Goal: Task Accomplishment & Management: Complete application form

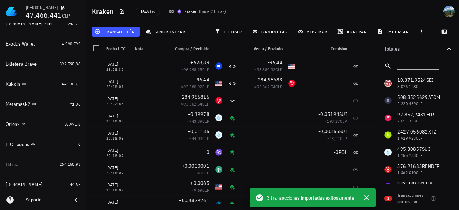
scroll to position [369, 0]
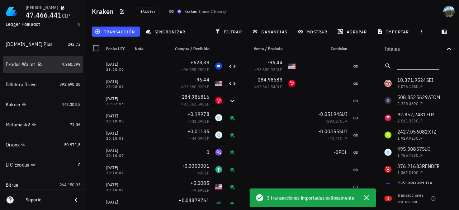
click at [55, 64] on link "Exodus Wallet 4.960.799" at bounding box center [43, 64] width 80 height 17
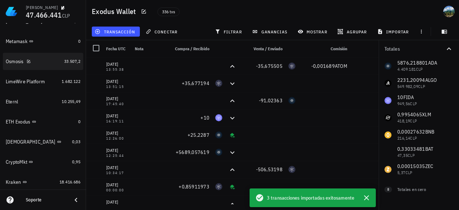
scroll to position [584, 0]
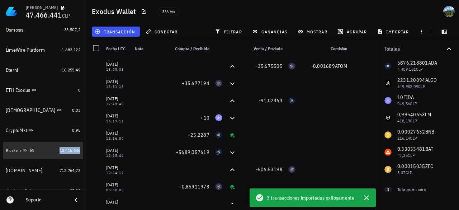
click at [63, 151] on span "18.416.686" at bounding box center [69, 149] width 21 height 5
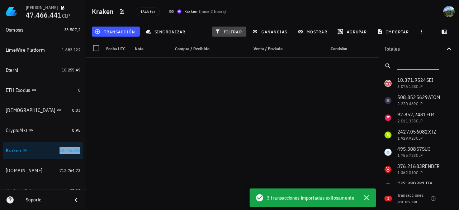
click at [229, 34] on span "filtrar" at bounding box center [229, 32] width 26 height 6
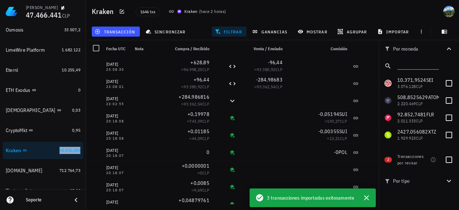
click at [229, 34] on span "filtrar" at bounding box center [229, 32] width 26 height 6
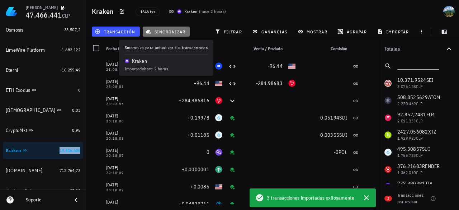
click at [171, 34] on span "sincronizar" at bounding box center [166, 32] width 38 height 6
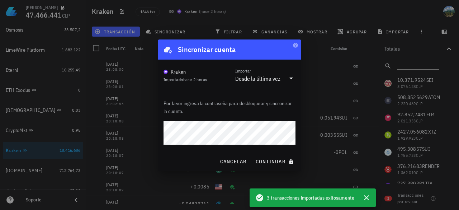
click at [252, 155] on button "continuar" at bounding box center [275, 161] width 46 height 13
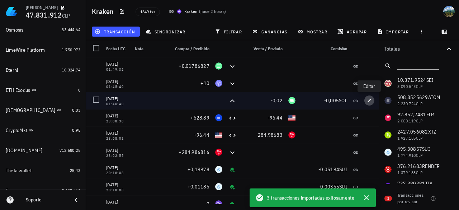
click at [372, 100] on span "button" at bounding box center [369, 100] width 10 height 4
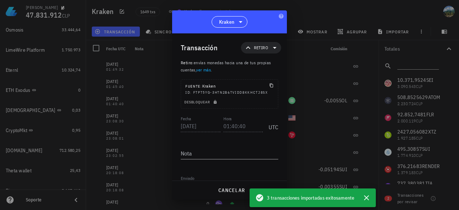
click at [170, 125] on div "Martín 47.831.912 CLP Inicio Portafolio Impuestos Transacciones Cuentas Total C…" at bounding box center [229, 105] width 459 height 210
click at [220, 125] on div "Fecha 2025-08-12 Hora 01:40:40 UTC" at bounding box center [229, 123] width 97 height 19
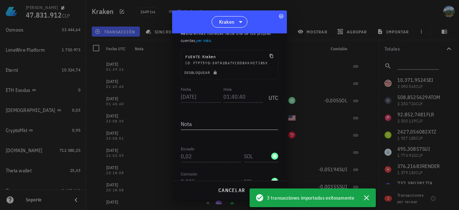
click at [175, 154] on div "Transacción Retiro Retiro : envías monedas hacia una de tus propias cuentas, ve…" at bounding box center [229, 106] width 115 height 147
click at [366, 199] on icon "button" at bounding box center [366, 197] width 9 height 9
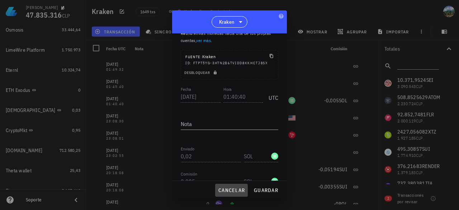
click at [240, 191] on span "cancelar" at bounding box center [231, 190] width 27 height 6
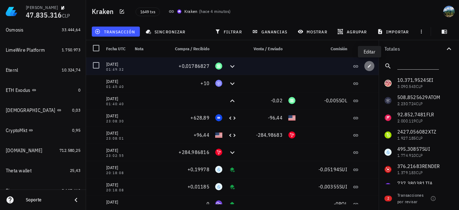
click at [370, 65] on icon "button" at bounding box center [369, 65] width 3 height 3
type input "01:49:32"
type input "0,01786827"
type input "SOL"
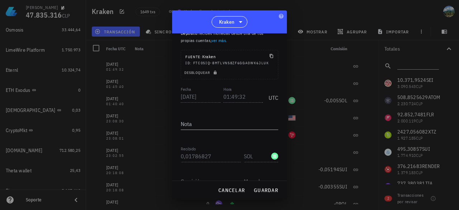
click at [166, 160] on div "Martín 47.835.316 CLP Inicio Portafolio Impuestos Transacciones Cuentas Total C…" at bounding box center [229, 105] width 459 height 210
click at [217, 104] on div "Fecha 2025-08-12 Hora 01:49:32 UTC" at bounding box center [229, 94] width 97 height 19
click at [169, 101] on div "Martín 47.835.316 CLP Inicio Portafolio Impuestos Transacciones Cuentas Total C…" at bounding box center [229, 105] width 459 height 210
drag, startPoint x: 230, startPoint y: 189, endPoint x: 268, endPoint y: 118, distance: 80.5
click at [230, 189] on span "cancelar" at bounding box center [231, 190] width 27 height 6
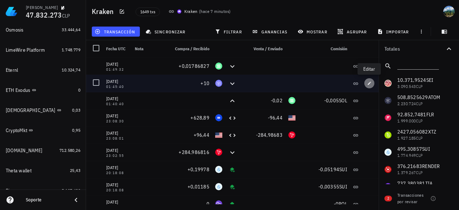
click at [368, 84] on icon "button" at bounding box center [369, 82] width 3 height 3
type input "01:45:40"
type input "10"
type input "FIDA"
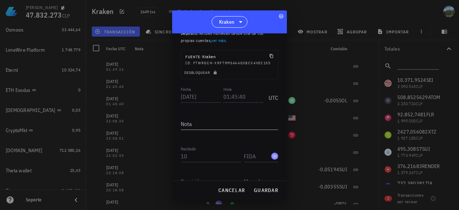
click at [180, 100] on div "Transacción Depósito Depósito : recibes monedas desde una de tus propias cuenta…" at bounding box center [229, 106] width 115 height 147
click at [220, 100] on div "Fecha 2025-08-12 Hora 01:45:40 UTC" at bounding box center [229, 94] width 97 height 19
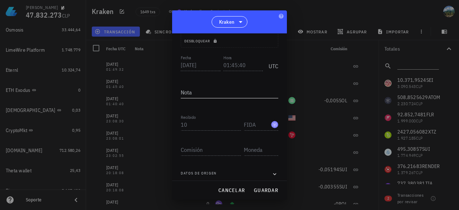
scroll to position [71, 0]
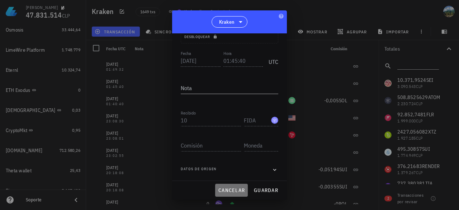
click at [226, 190] on span "cancelar" at bounding box center [231, 190] width 27 height 6
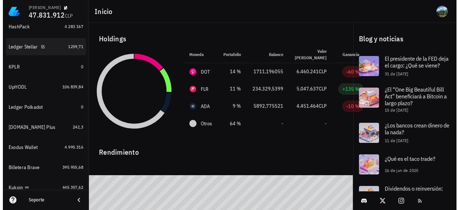
scroll to position [287, 0]
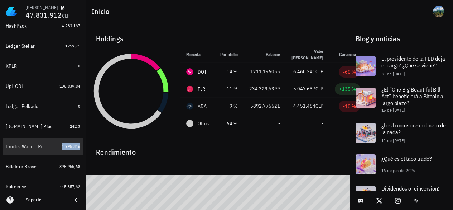
click at [62, 145] on span "4.995.316" at bounding box center [71, 145] width 19 height 5
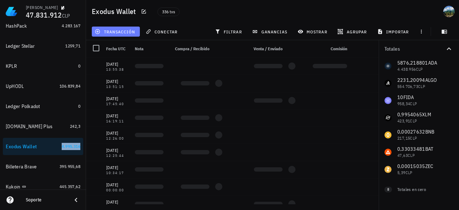
click at [127, 34] on span "transacción" at bounding box center [115, 32] width 39 height 6
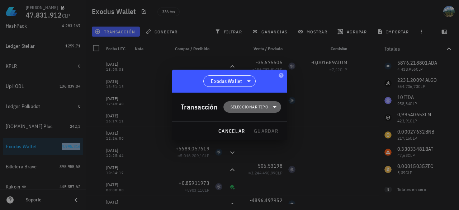
click at [247, 107] on span "Seleccionar tipo" at bounding box center [249, 106] width 38 height 7
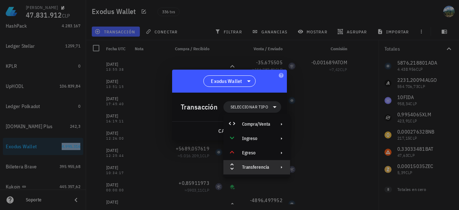
click at [261, 168] on div "Transferencia" at bounding box center [256, 167] width 28 height 6
click at [316, 166] on div "Depósito" at bounding box center [323, 170] width 67 height 14
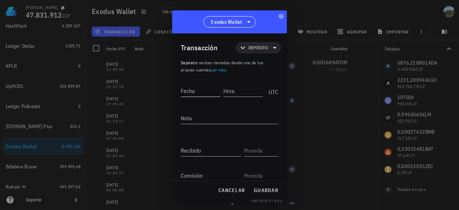
click at [204, 90] on input "Fecha" at bounding box center [201, 90] width 40 height 11
paste input "[DATE]"
type input "[DATE]"
click at [227, 91] on input "Hora" at bounding box center [243, 90] width 40 height 11
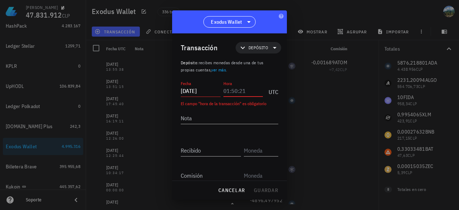
paste input "01:40:40"
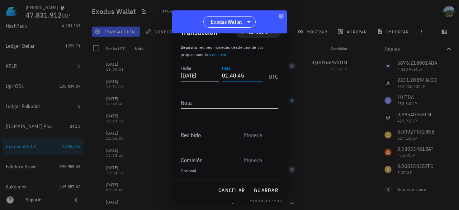
scroll to position [16, 0]
type input "01:40:45"
click at [211, 134] on input "Recibido" at bounding box center [211, 134] width 60 height 11
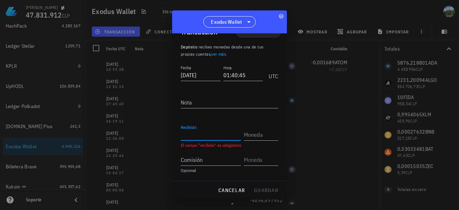
paste input "0,02"
type input "0,02"
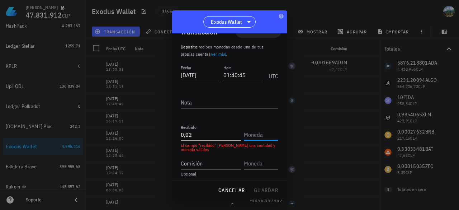
click at [252, 135] on input "text" at bounding box center [260, 134] width 33 height 11
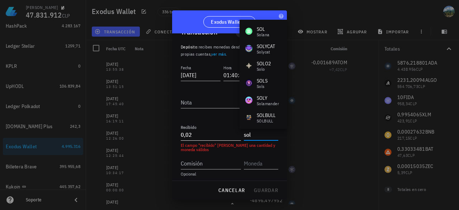
click at [225, 135] on input "0,02" at bounding box center [211, 134] width 60 height 11
type input "SOL"
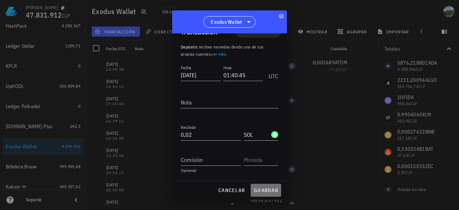
click at [263, 191] on span "guardar" at bounding box center [265, 190] width 25 height 6
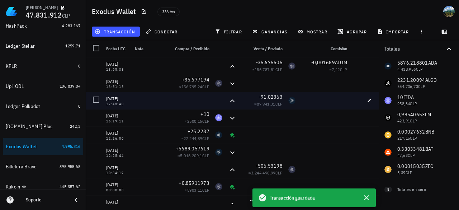
scroll to position [0, 0]
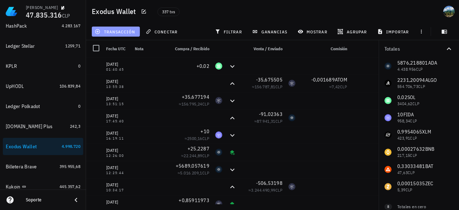
click at [130, 34] on button "transacción" at bounding box center [116, 32] width 48 height 10
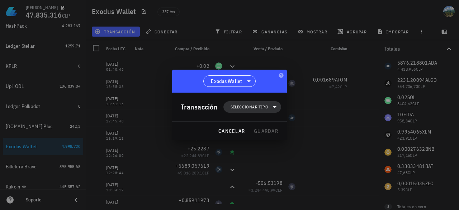
click at [246, 109] on span "Seleccionar tipo" at bounding box center [249, 106] width 38 height 7
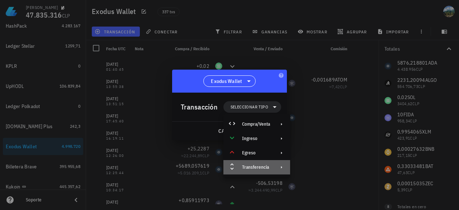
click at [263, 168] on div "Transferencia" at bounding box center [256, 167] width 28 height 6
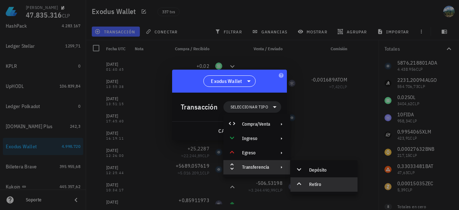
click at [321, 187] on div "Retiro" at bounding box center [323, 184] width 67 height 14
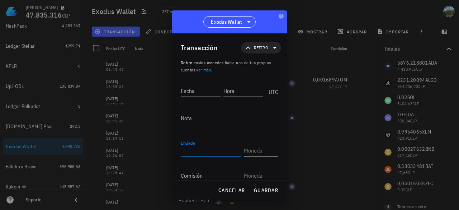
paste input "0,01786827"
type input "0,01786827"
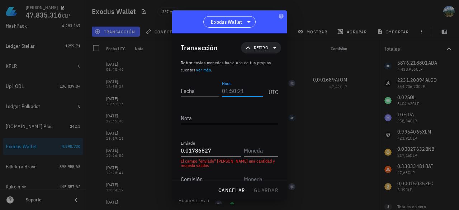
paste input "01:49:32"
type input "01:49:30"
click at [196, 92] on input "Fecha" at bounding box center [200, 90] width 38 height 11
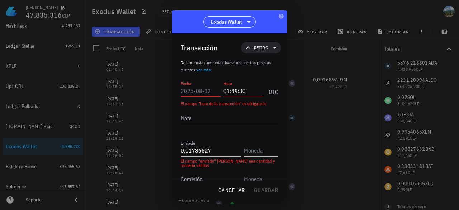
paste input "[DATE]"
type input "[DATE]"
click at [251, 154] on input "text" at bounding box center [260, 149] width 33 height 11
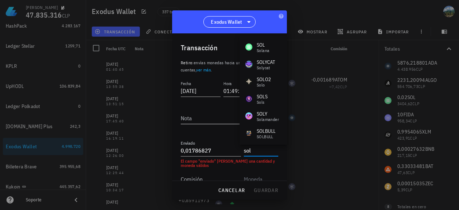
click at [191, 121] on textarea "Nota" at bounding box center [229, 117] width 97 height 11
type input "SOL"
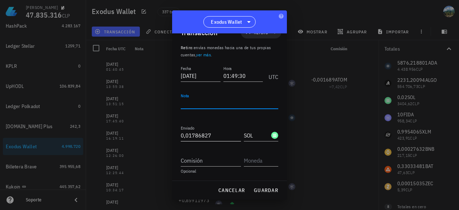
scroll to position [16, 0]
click at [260, 190] on span "guardar" at bounding box center [265, 190] width 25 height 6
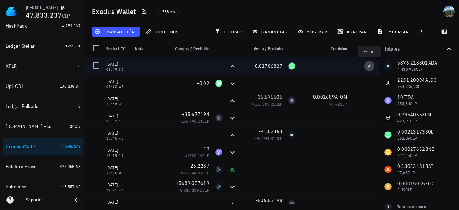
click at [370, 67] on icon "button" at bounding box center [369, 66] width 4 height 4
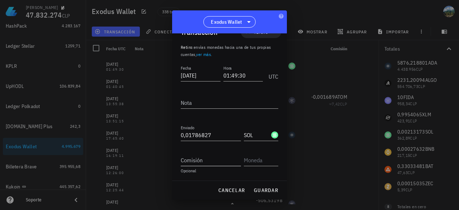
scroll to position [16, 0]
click at [205, 161] on input "Comisión" at bounding box center [211, 159] width 60 height 11
type input "0,000006"
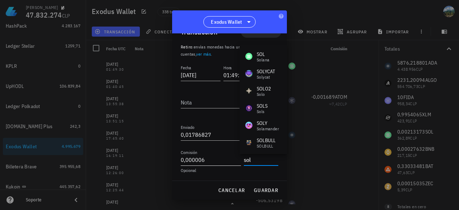
click at [205, 161] on input "0,000006" at bounding box center [211, 159] width 60 height 11
type input "SOL"
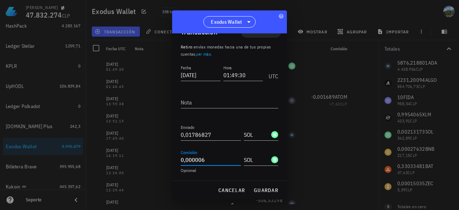
click at [187, 159] on input "0,000006" at bounding box center [211, 159] width 60 height 11
click at [186, 159] on input "0,000006" at bounding box center [211, 159] width 60 height 11
click at [258, 190] on span "guardar" at bounding box center [265, 190] width 25 height 6
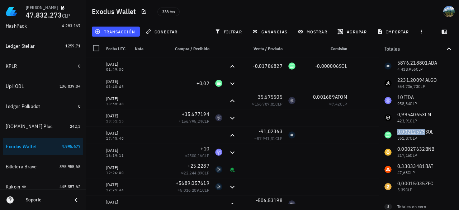
drag, startPoint x: 398, startPoint y: 133, endPoint x: 423, endPoint y: 131, distance: 25.2
click at [423, 131] on div "5876,218801 ADA 4.438.956 CLP 2231,20094 ALGO 554.706,73 CLP 10 FIDA 958,34 CLP…" at bounding box center [418, 126] width 80 height 138
click at [130, 33] on span "transacción" at bounding box center [115, 32] width 39 height 6
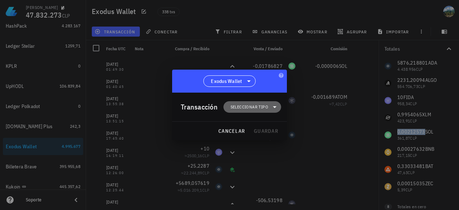
click at [247, 108] on span "Seleccionar tipo" at bounding box center [249, 106] width 38 height 7
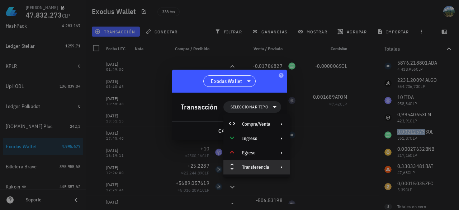
click at [257, 168] on div "Transferencia" at bounding box center [256, 167] width 28 height 6
click at [321, 183] on div "Retiro" at bounding box center [330, 184] width 43 height 6
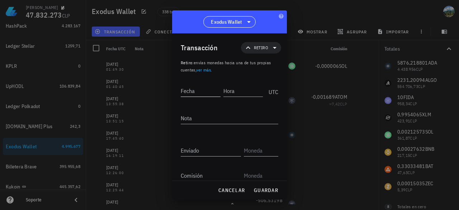
click at [200, 92] on input "Fecha" at bounding box center [201, 90] width 40 height 11
paste input "[DATE]"
type input "[DATE]"
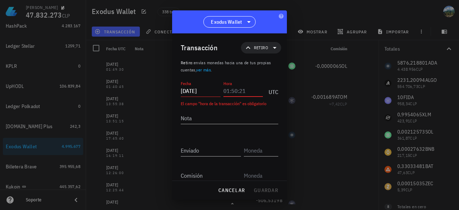
click at [237, 92] on input "Hora" at bounding box center [243, 90] width 40 height 11
paste input "01:45:40"
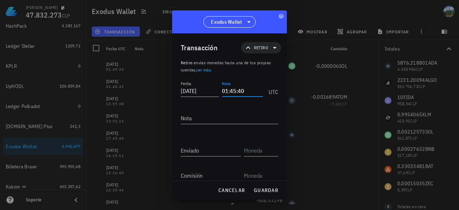
drag, startPoint x: 236, startPoint y: 89, endPoint x: 242, endPoint y: 89, distance: 5.7
click at [242, 89] on input "01:45:40" at bounding box center [242, 90] width 41 height 11
type input "01:45:38"
click at [216, 147] on input "Enviado" at bounding box center [211, 149] width 60 height 11
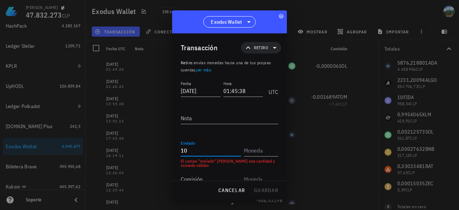
type input "10"
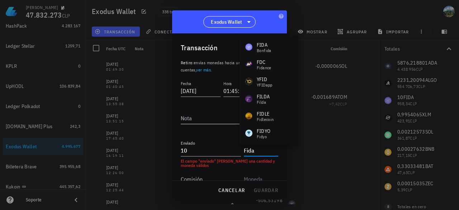
click at [200, 116] on textarea "Nota" at bounding box center [229, 117] width 97 height 11
type input "FIDA"
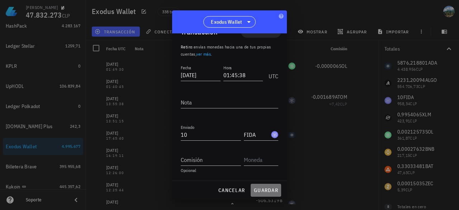
click at [261, 187] on span "guardar" at bounding box center [265, 190] width 25 height 6
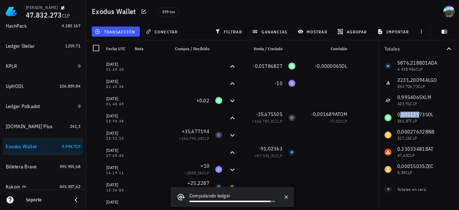
drag, startPoint x: 399, startPoint y: 115, endPoint x: 417, endPoint y: 113, distance: 18.4
click at [417, 113] on div "5876,218801 ADA 4.438.956 CLP 2231,20094 ALGO 554.706,73 CLP 0,9954065 XLM 423,…" at bounding box center [418, 117] width 80 height 120
click at [398, 113] on div "5876,218801 ADA 4.438.956 CLP 2231,20094 ALGO 554.706,73 CLP 0,9954065 XLM 423,…" at bounding box center [418, 117] width 80 height 120
drag, startPoint x: 397, startPoint y: 113, endPoint x: 423, endPoint y: 113, distance: 26.2
click at [423, 113] on div "5876,218801 ADA 4.438.956 CLP 2231,20094 ALGO 554.706,73 CLP 0,9954065 XLM 423,…" at bounding box center [418, 117] width 80 height 120
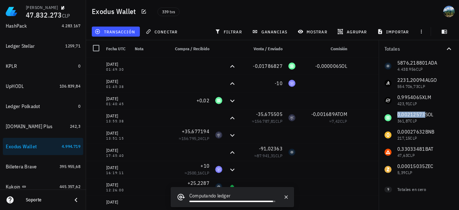
copy span "0,00212573"
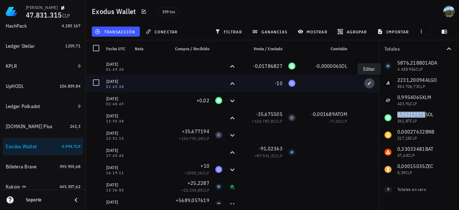
click at [370, 82] on icon "button" at bounding box center [369, 83] width 4 height 4
type input "01:45:38"
type input "10"
type input "FIDA"
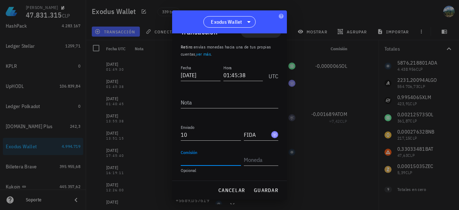
click at [198, 158] on input "Comisión" at bounding box center [211, 159] width 60 height 11
paste input "0,00212573"
type input "0,00212573"
click at [253, 160] on input "text" at bounding box center [260, 159] width 33 height 11
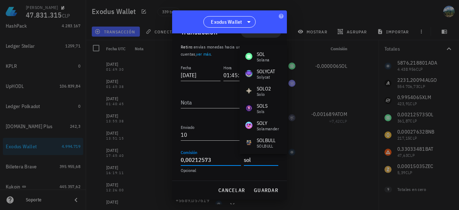
click at [223, 161] on input "0,00212573" at bounding box center [211, 159] width 60 height 11
type input "SOL"
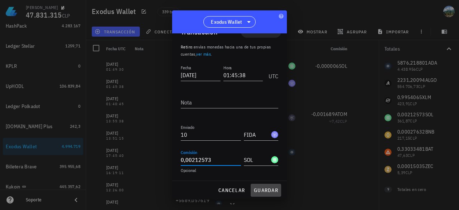
click at [260, 192] on span "guardar" at bounding box center [265, 190] width 25 height 6
